Goal: Information Seeking & Learning: Understand process/instructions

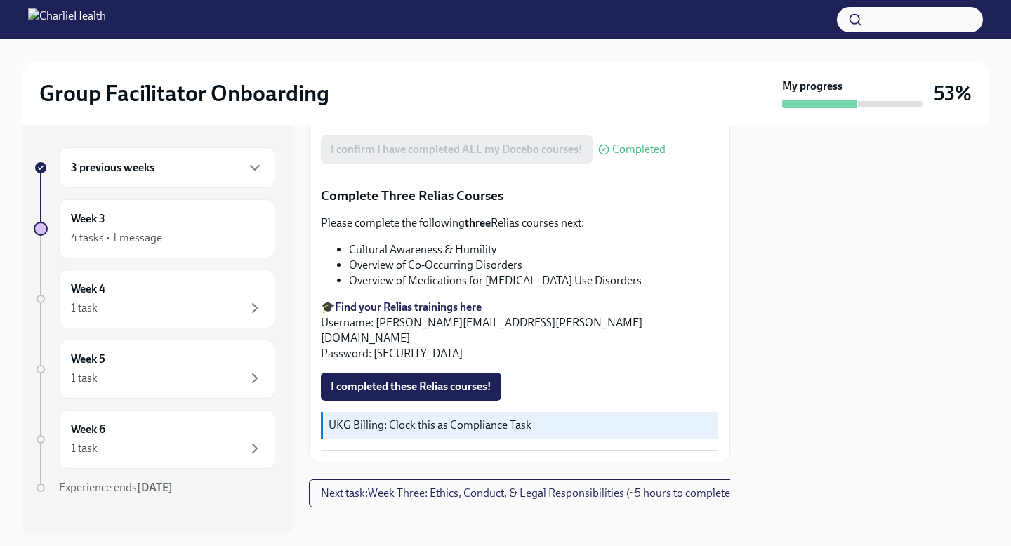
scroll to position [1115, 0]
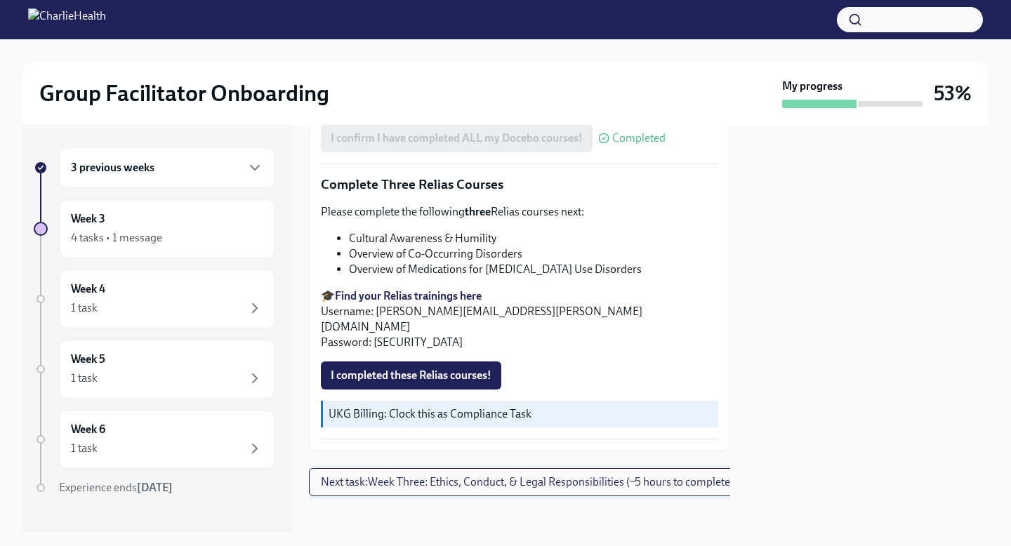
click at [407, 475] on span "Next task : Week Three: Ethics, Conduct, & Legal Responsibilities (~5 hours to …" at bounding box center [527, 482] width 413 height 14
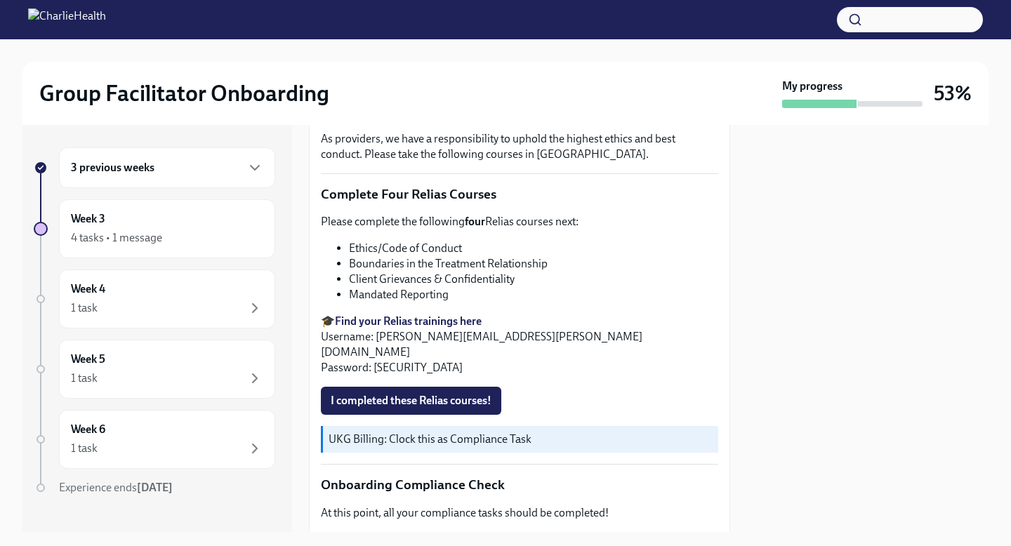
scroll to position [499, 0]
click at [416, 393] on span "I completed these Relias courses!" at bounding box center [411, 400] width 161 height 14
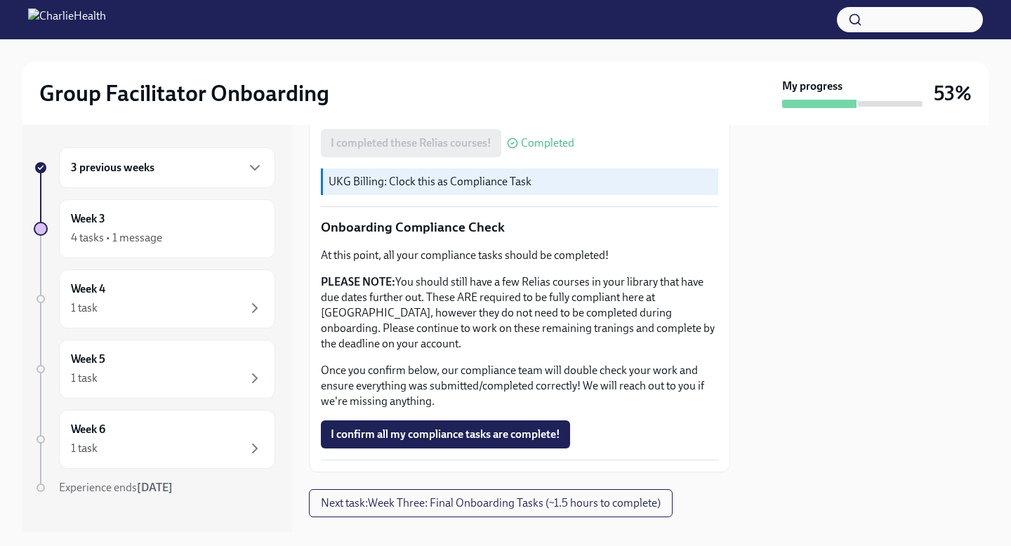
scroll to position [763, 0]
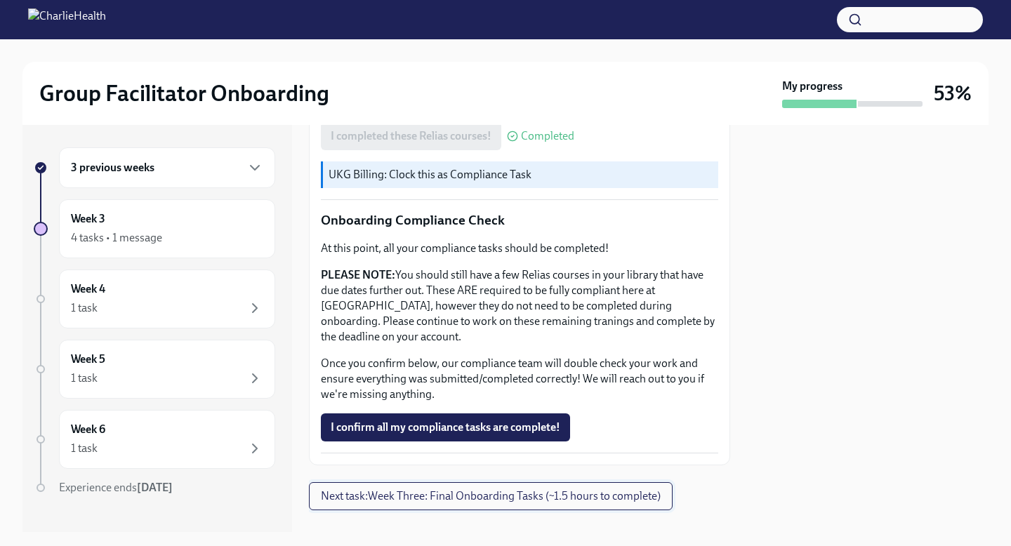
click at [416, 489] on span "Next task : Week Three: Final Onboarding Tasks (~1.5 hours to complete)" at bounding box center [491, 496] width 340 height 14
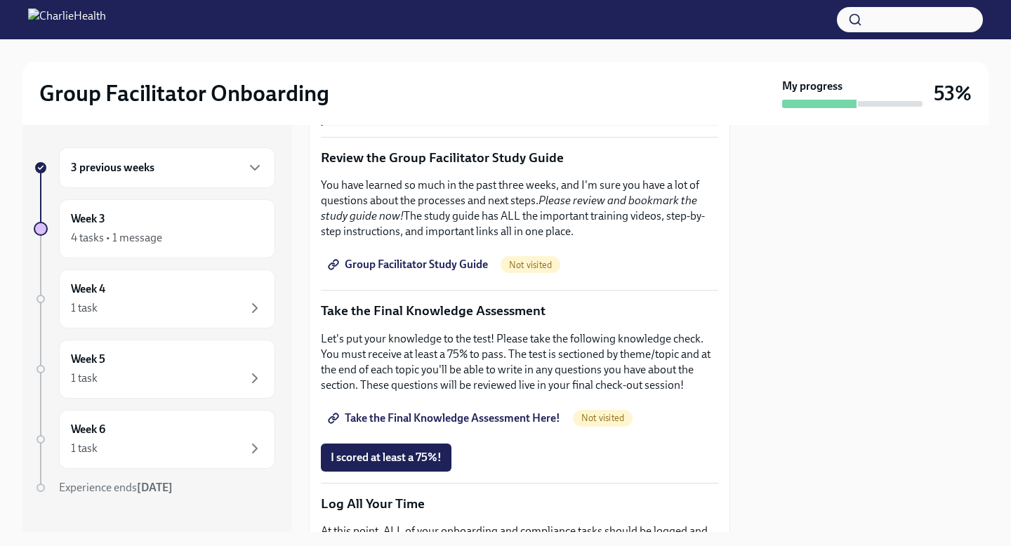
scroll to position [577, 0]
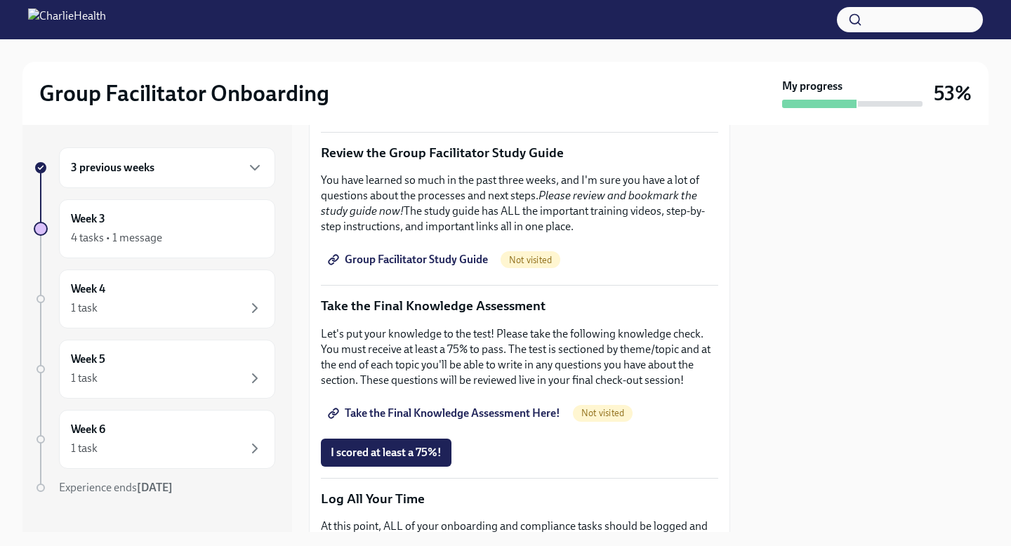
click at [397, 253] on span "Group Facilitator Study Guide" at bounding box center [409, 260] width 157 height 14
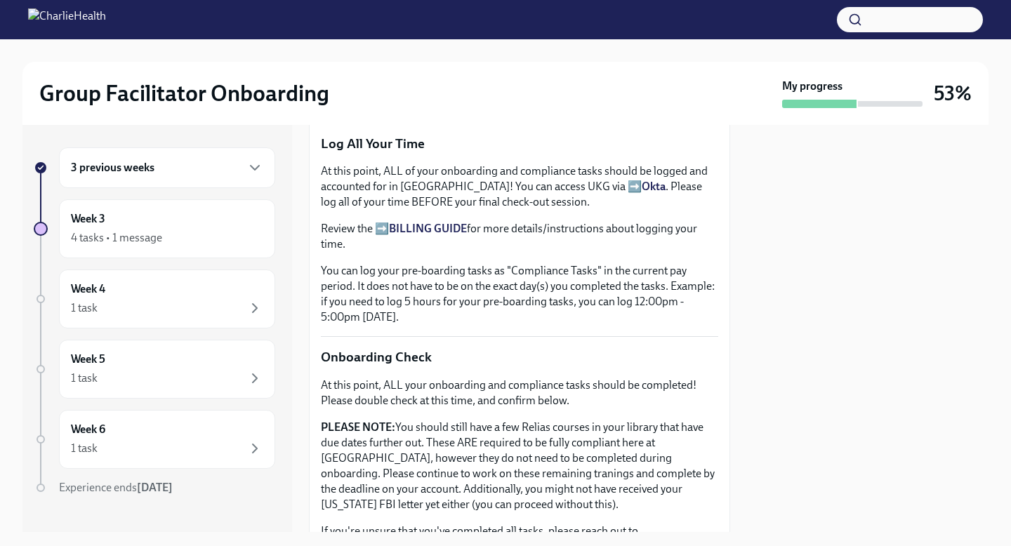
scroll to position [935, 0]
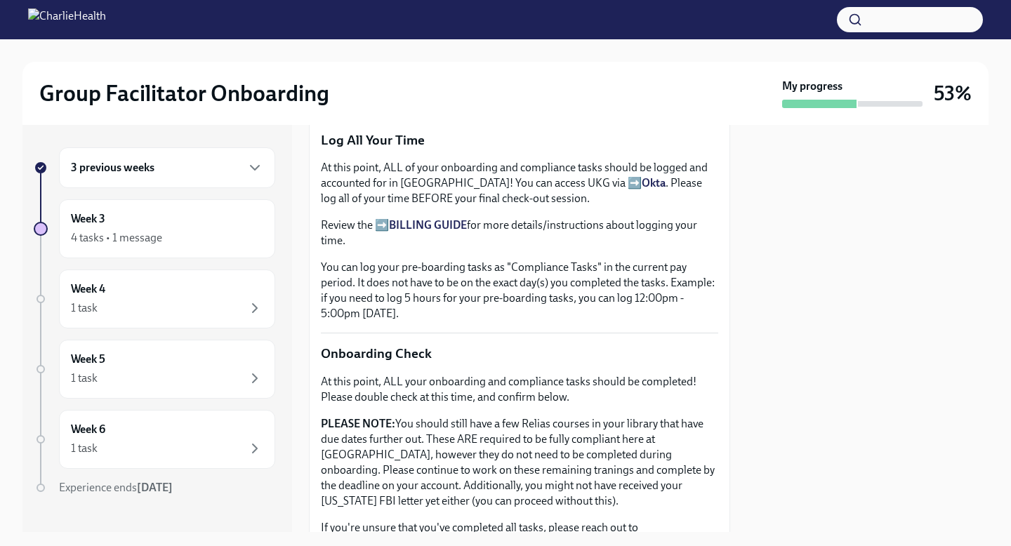
click at [421, 218] on strong "BILLING GUIDE" at bounding box center [428, 224] width 78 height 13
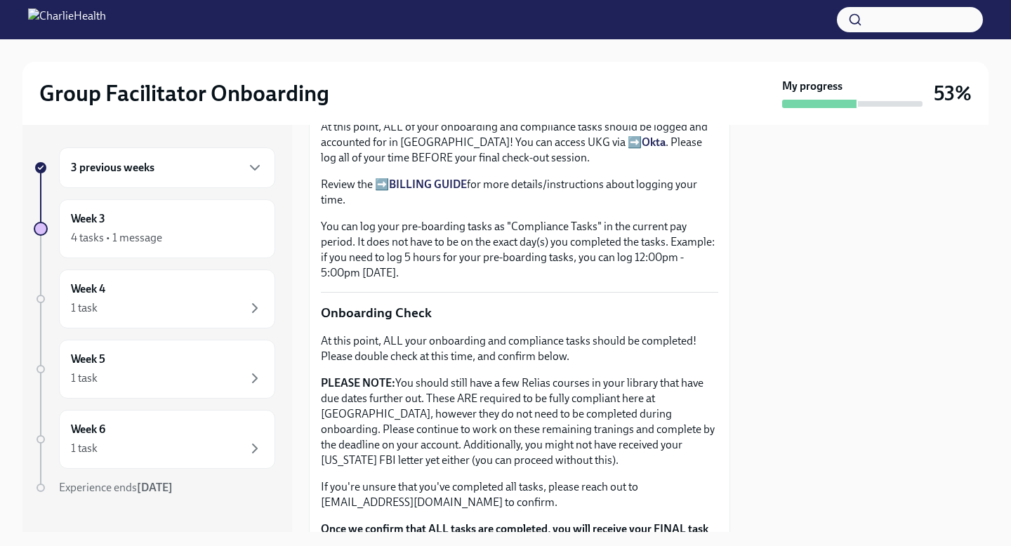
scroll to position [980, 0]
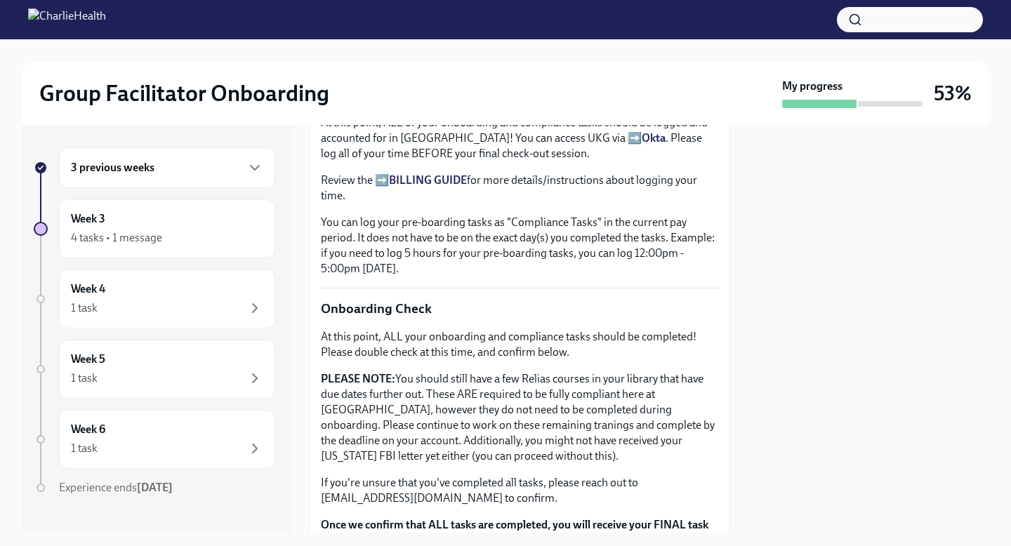
click at [485, 249] on p "You can log your pre-boarding tasks as "Compliance Tasks" in the current pay pe…" at bounding box center [519, 246] width 397 height 62
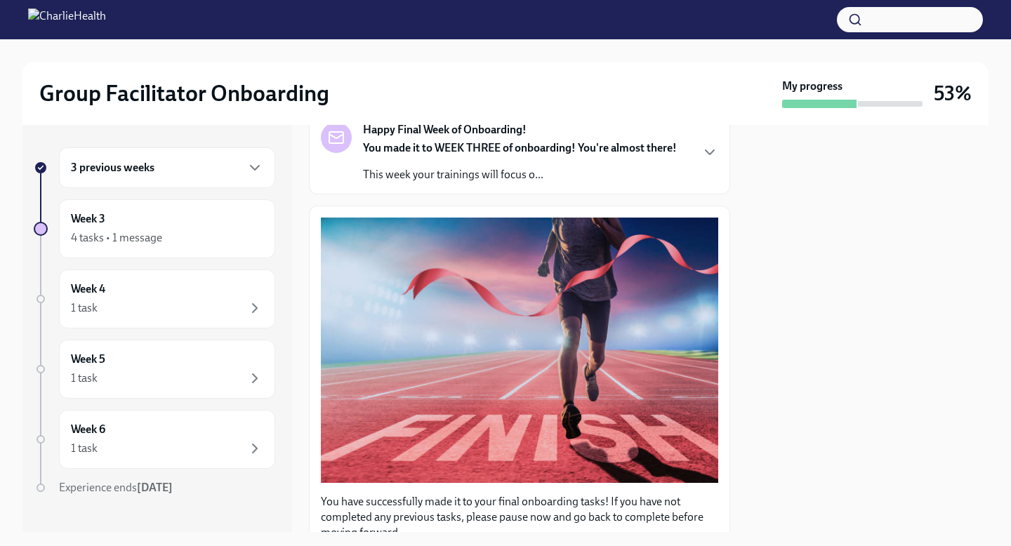
scroll to position [0, 0]
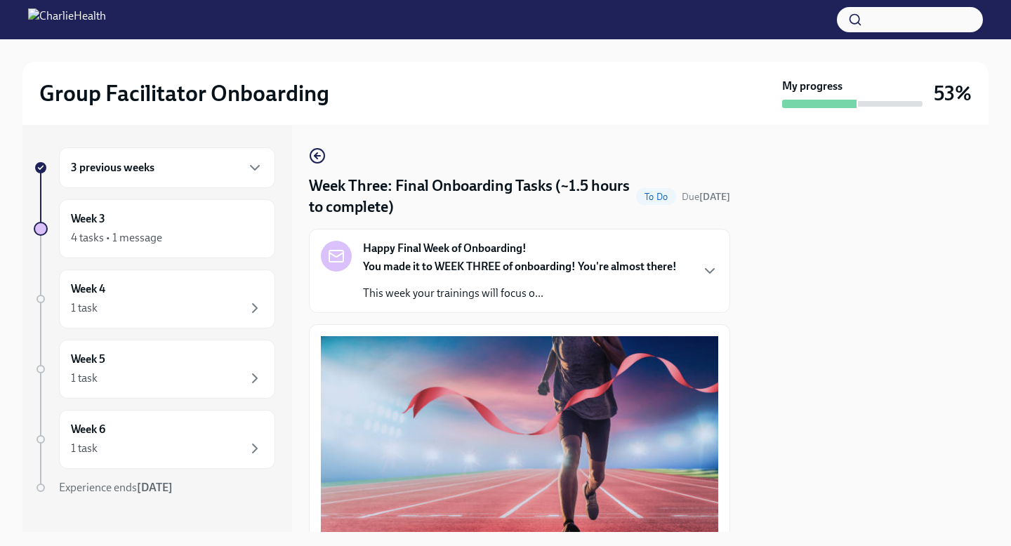
click at [316, 154] on icon "button" at bounding box center [316, 156] width 3 height 6
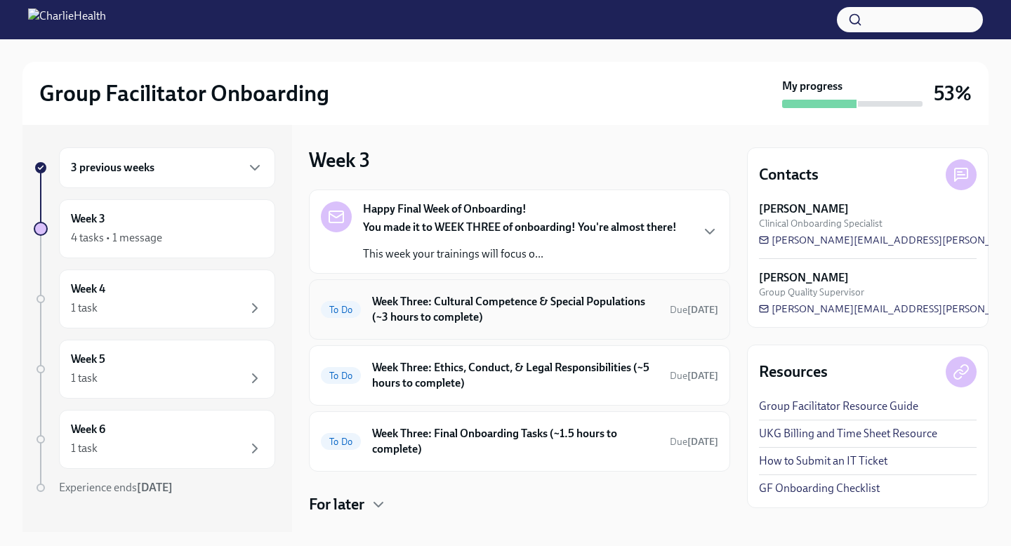
click at [419, 320] on h6 "Week Three: Cultural Competence & Special Populations (~3 hours to complete)" at bounding box center [515, 309] width 287 height 31
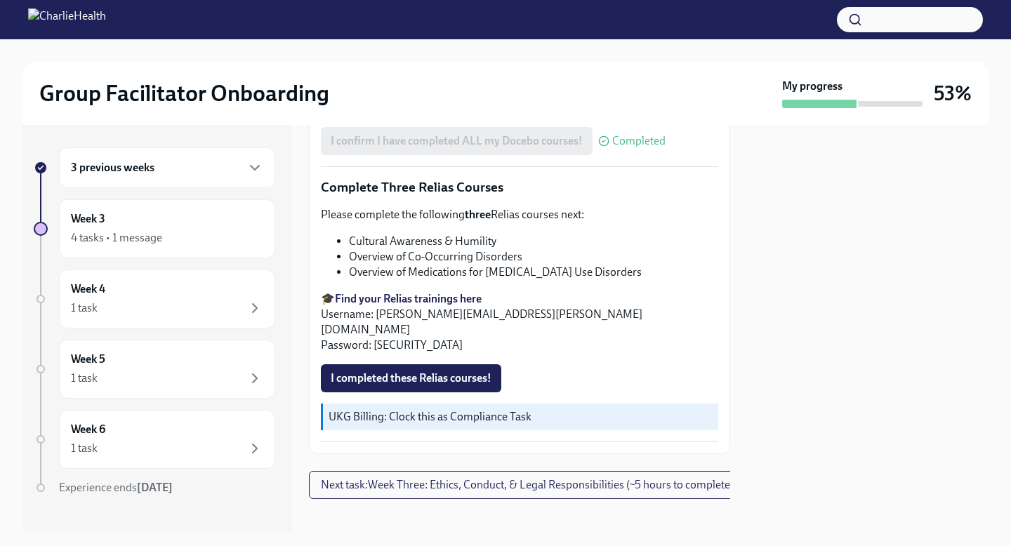
scroll to position [1115, 0]
